Goal: Transaction & Acquisition: Purchase product/service

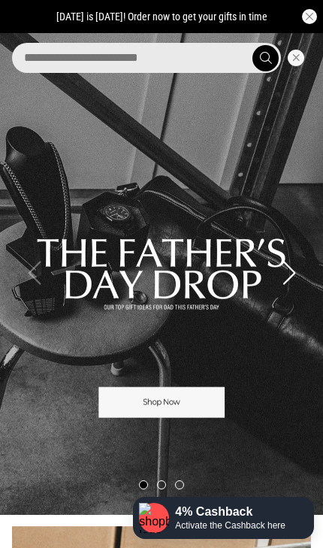
click at [192, 64] on input "search" at bounding box center [146, 58] width 269 height 30
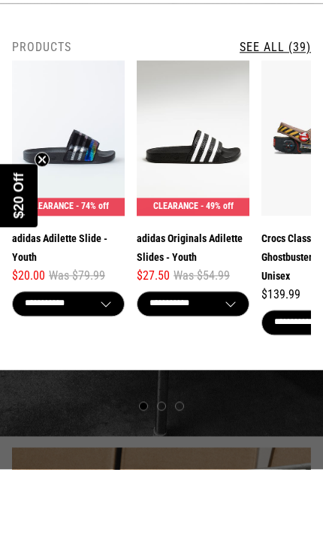
type input "******"
click at [200, 139] on img at bounding box center [193, 217] width 113 height 156
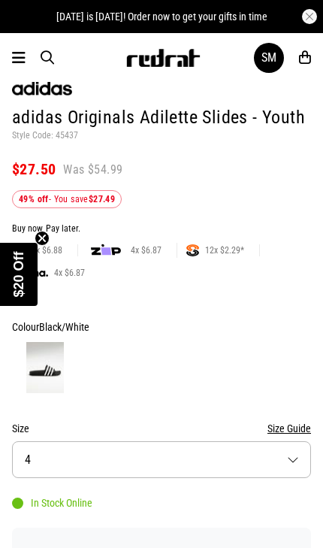
click at [280, 455] on button "Size 4" at bounding box center [161, 459] width 299 height 37
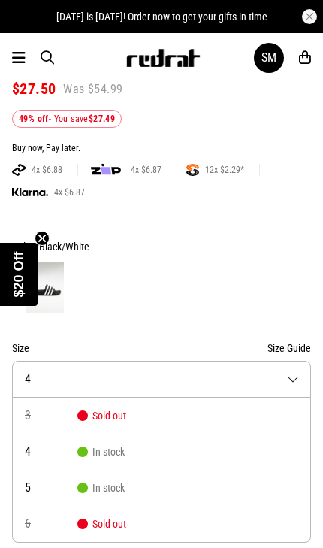
scroll to position [643, 0]
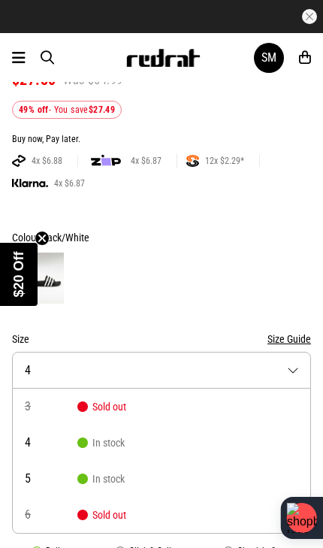
click at [247, 317] on form "Colour Black/White Size Size Guide Size 4 3 Sold out 4 In stock 5 In stock 6 So…" at bounding box center [161, 371] width 299 height 287
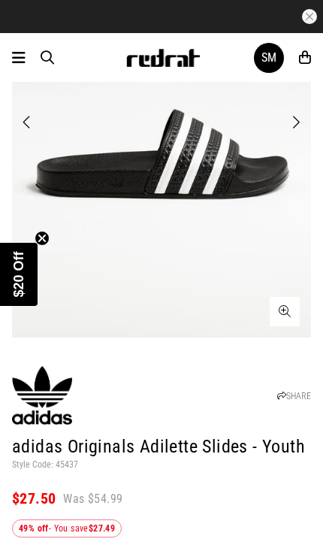
scroll to position [205, 0]
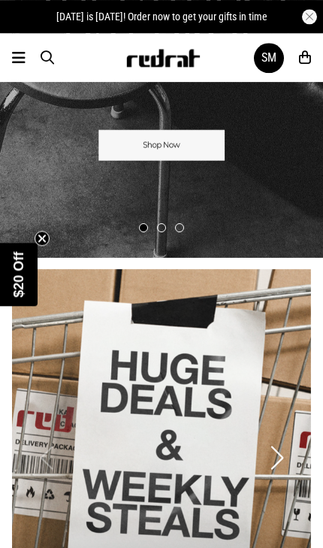
scroll to position [257, 0]
click at [44, 62] on span "button" at bounding box center [48, 58] width 14 height 16
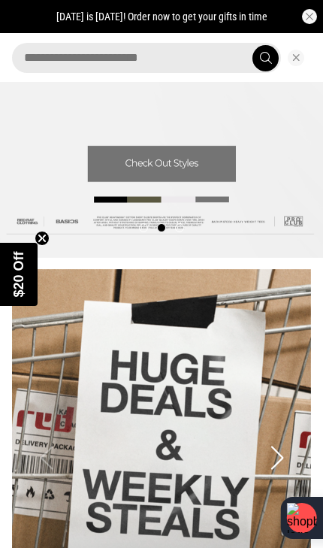
click at [59, 70] on input "search" at bounding box center [146, 58] width 269 height 30
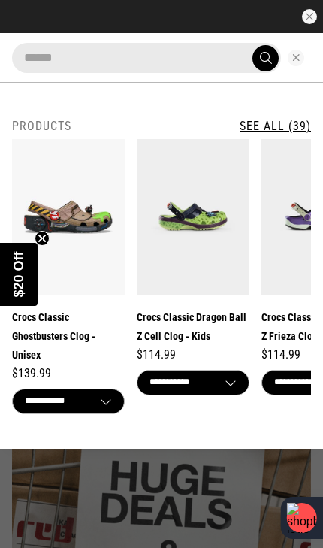
type input "******"
click at [265, 57] on button "submit" at bounding box center [266, 58] width 26 height 26
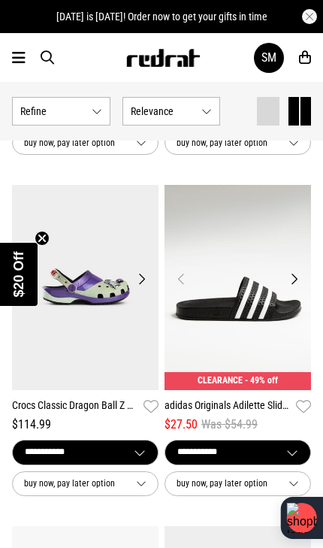
click at [262, 282] on img at bounding box center [238, 287] width 147 height 205
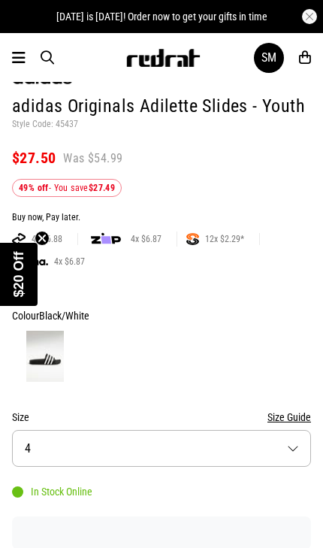
scroll to position [567, 0]
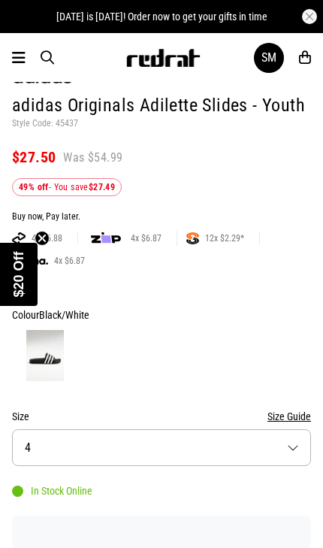
click at [290, 450] on button "Size 4" at bounding box center [161, 447] width 299 height 37
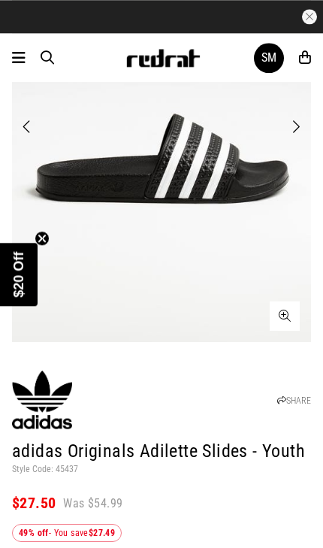
scroll to position [140, 0]
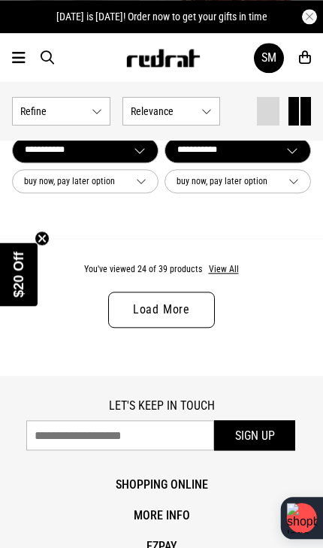
click at [198, 305] on link "Load More" at bounding box center [161, 310] width 107 height 36
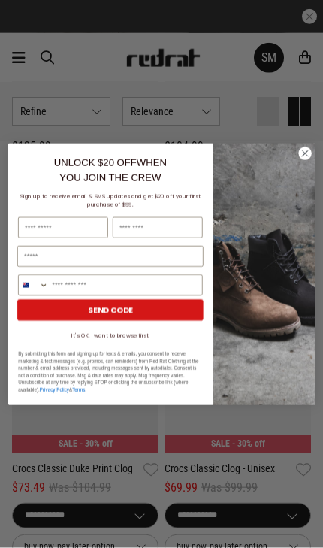
scroll to position [5131, 0]
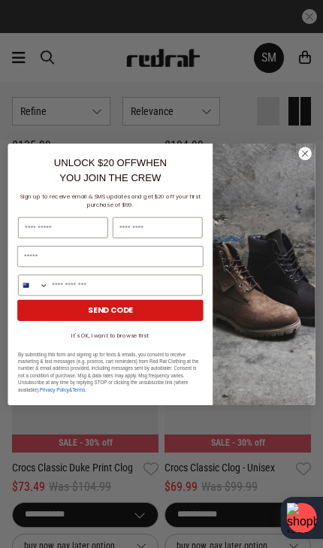
click at [310, 195] on img "POPUP Form" at bounding box center [264, 274] width 102 height 262
click at [302, 159] on circle "Close dialog" at bounding box center [304, 153] width 13 height 13
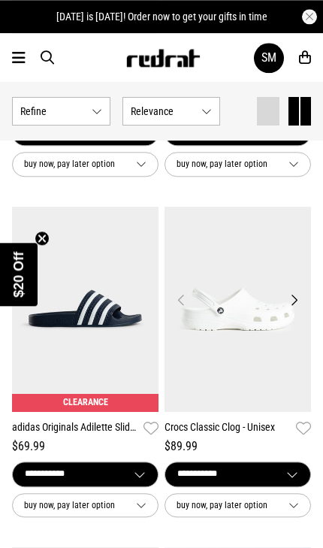
scroll to position [5512, 0]
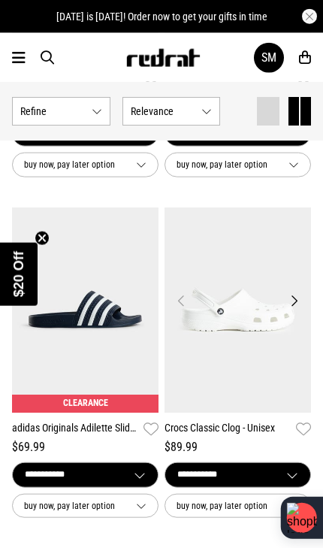
click at [113, 322] on img at bounding box center [85, 309] width 147 height 205
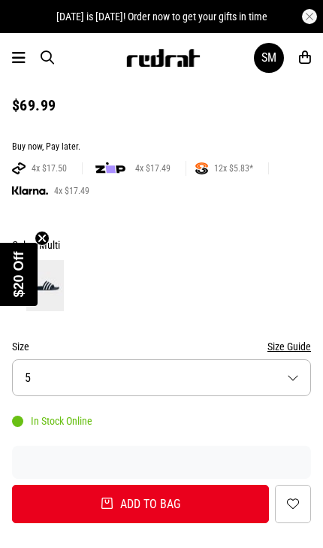
scroll to position [647, 0]
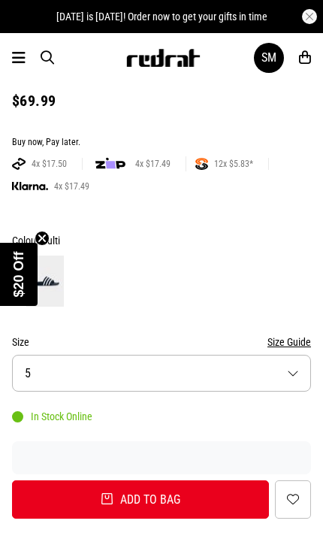
click at [286, 382] on button "Size 5" at bounding box center [161, 373] width 299 height 37
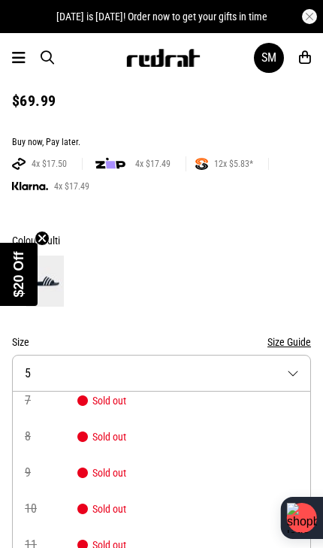
scroll to position [77, 0]
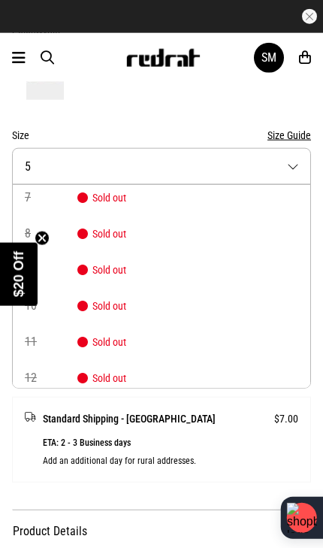
click at [301, 136] on button "Size Guide" at bounding box center [290, 135] width 44 height 18
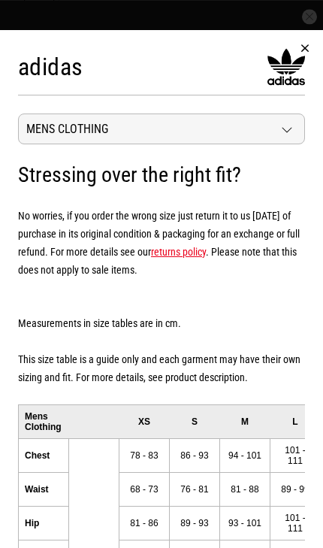
scroll to position [883, 0]
click at [304, 66] on button "button" at bounding box center [305, 48] width 36 height 36
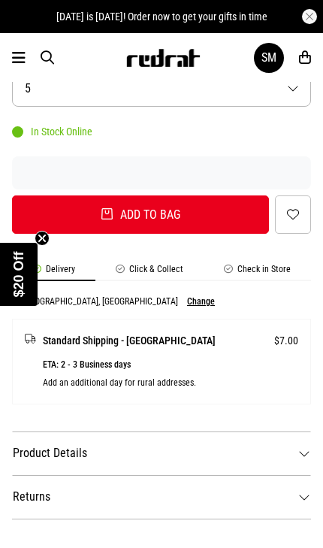
scroll to position [934, 0]
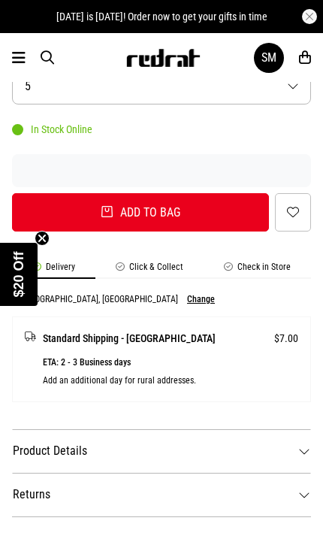
click at [283, 270] on li "Check in Store" at bounding box center [257, 270] width 107 height 17
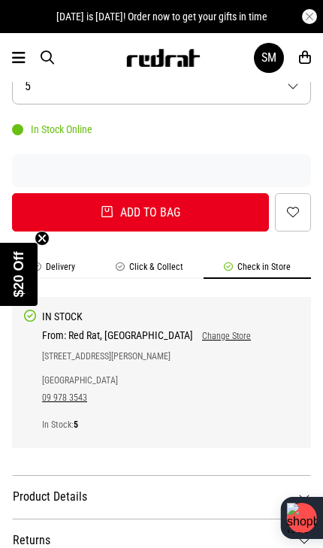
click at [193, 340] on link "Change Store" at bounding box center [222, 336] width 58 height 11
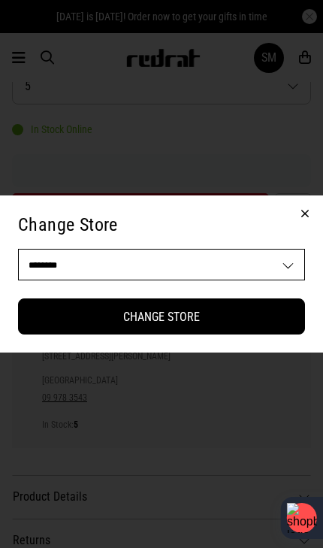
click at [290, 280] on select "**********" at bounding box center [162, 265] width 286 height 30
select select "**"
click at [263, 334] on button "Change Store" at bounding box center [161, 316] width 287 height 36
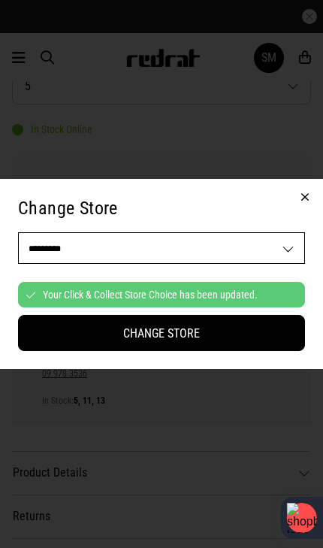
click at [307, 215] on button "button" at bounding box center [305, 197] width 36 height 36
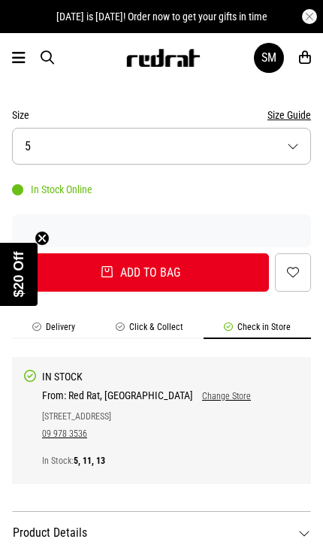
scroll to position [862, 0]
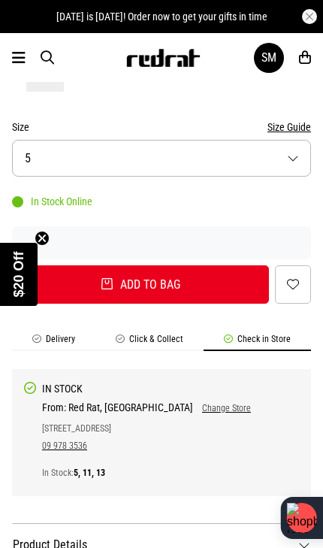
click at [193, 413] on link "Change Store" at bounding box center [222, 408] width 58 height 11
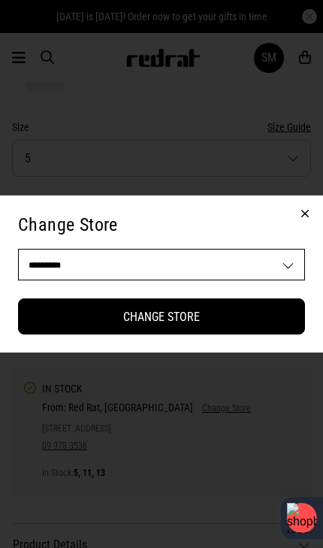
click at [285, 268] on select "**********" at bounding box center [162, 265] width 286 height 30
select select "**"
click at [256, 328] on button "Change Store" at bounding box center [161, 316] width 287 height 36
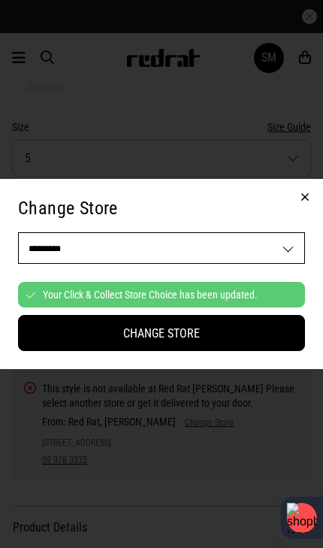
click at [306, 197] on button "button" at bounding box center [305, 197] width 36 height 36
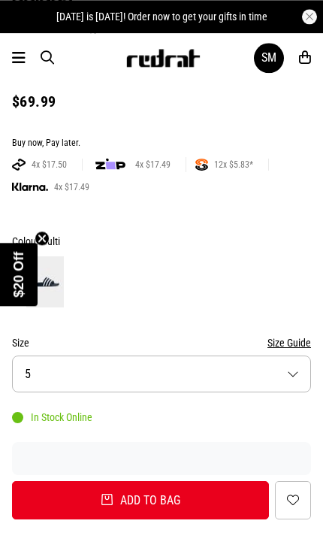
scroll to position [645, 0]
